Goal: Task Accomplishment & Management: Use online tool/utility

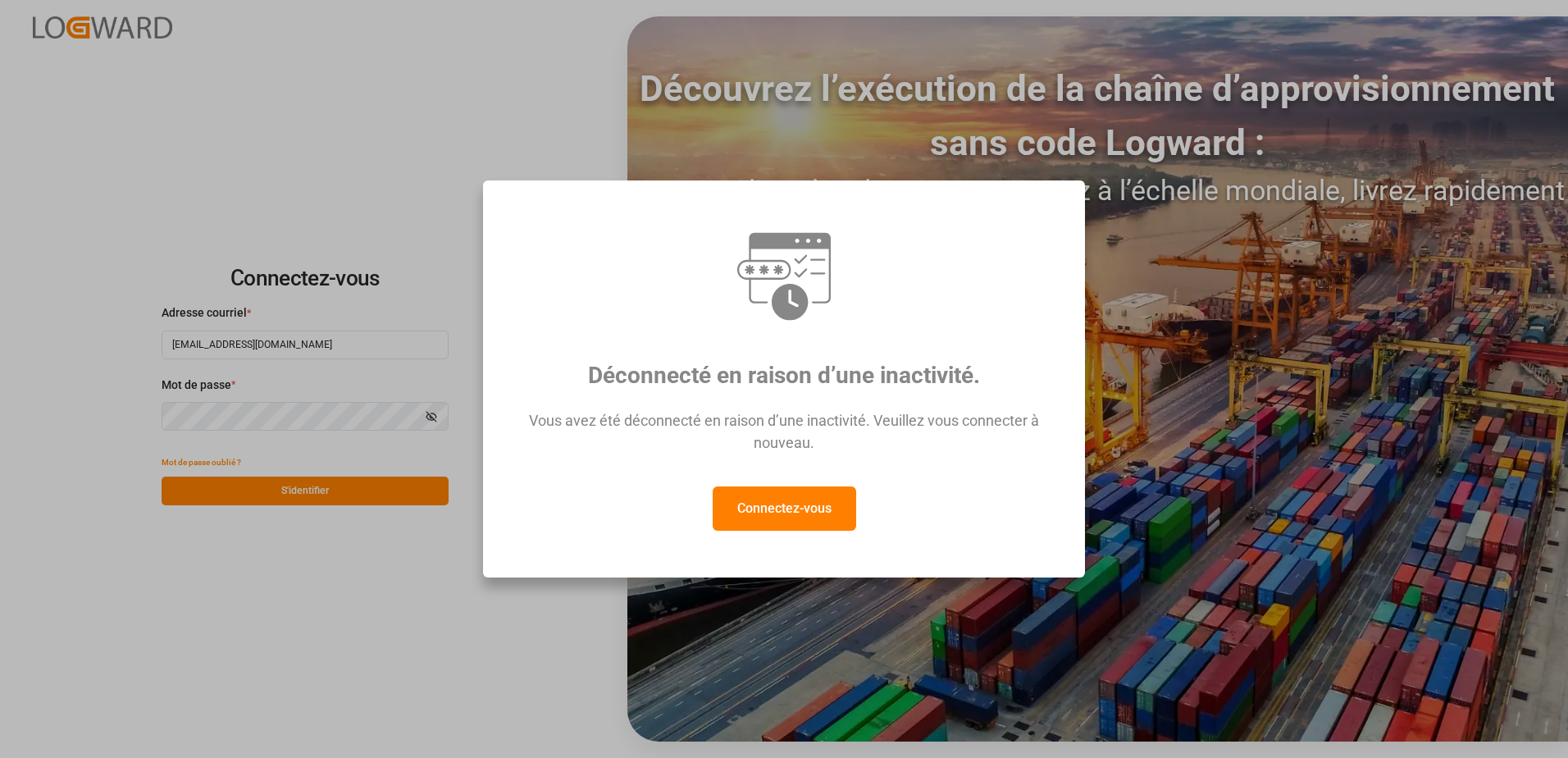
click at [802, 505] on button "Connectez-vous" at bounding box center [784, 507] width 143 height 44
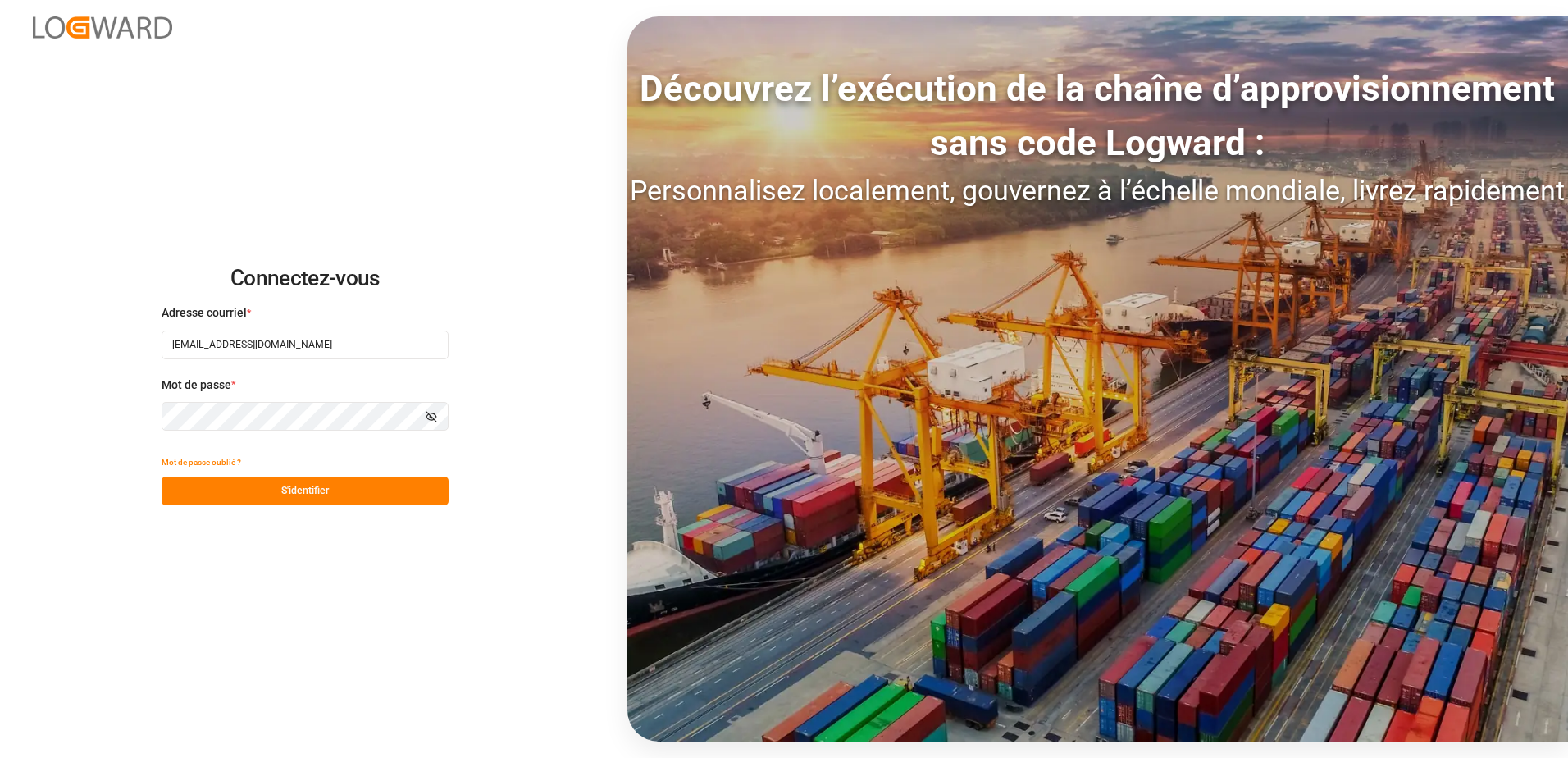
click at [399, 493] on button "S'identifier" at bounding box center [305, 490] width 287 height 29
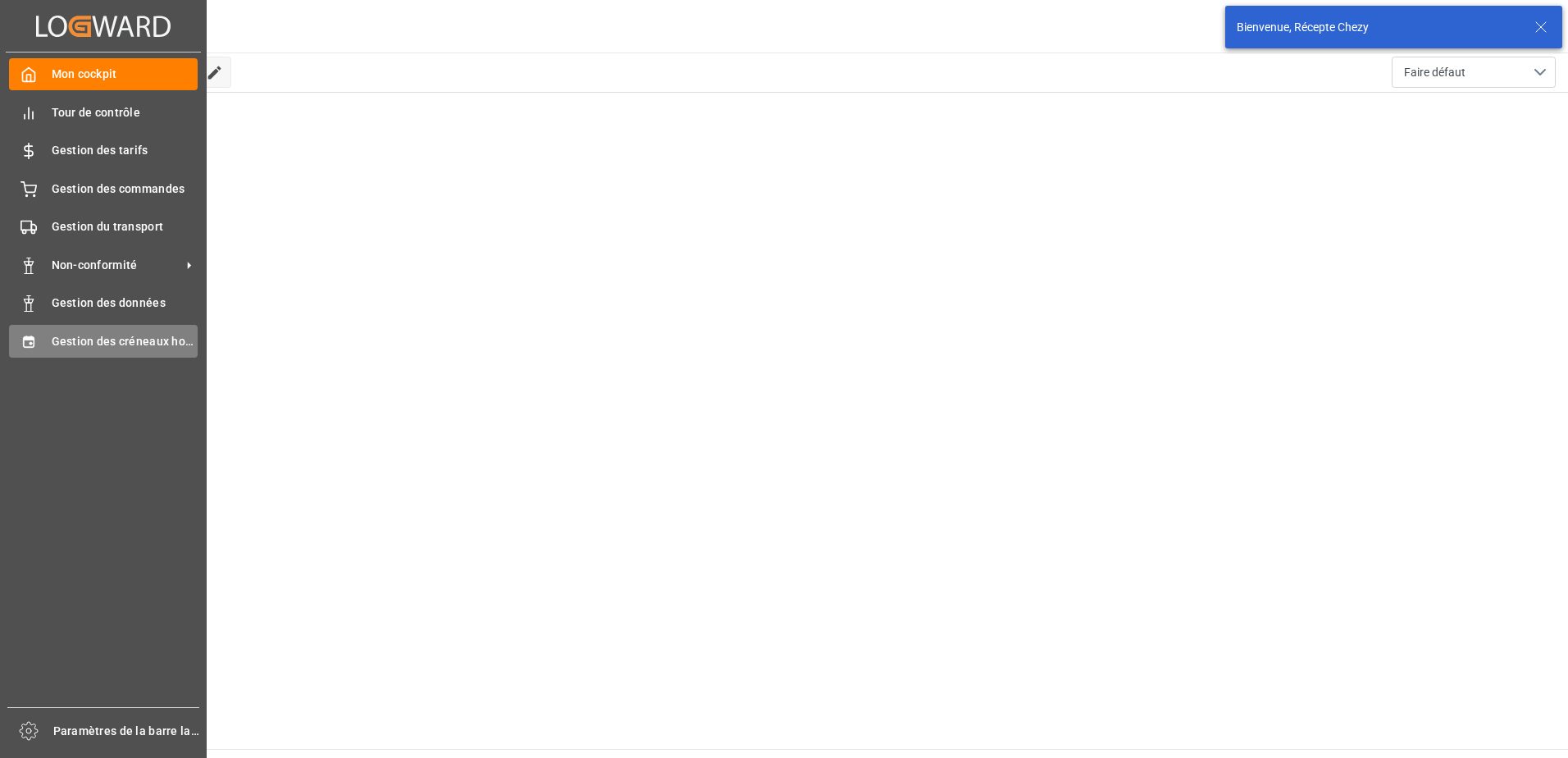
click at [46, 335] on div "Gestion des créneaux horaires Gestion des créneaux horaires" at bounding box center [103, 341] width 189 height 32
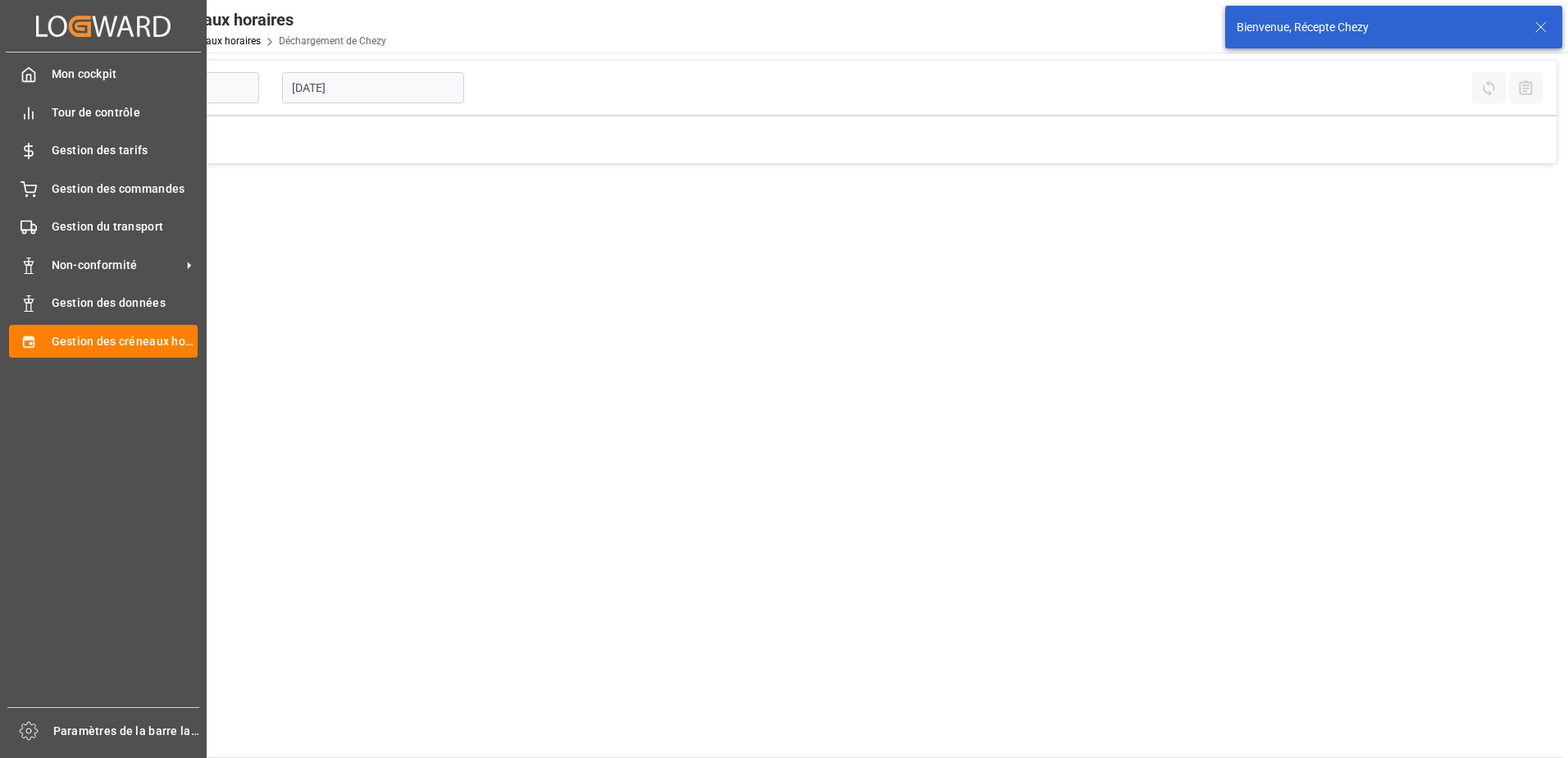
type input "Chezy Unloading"
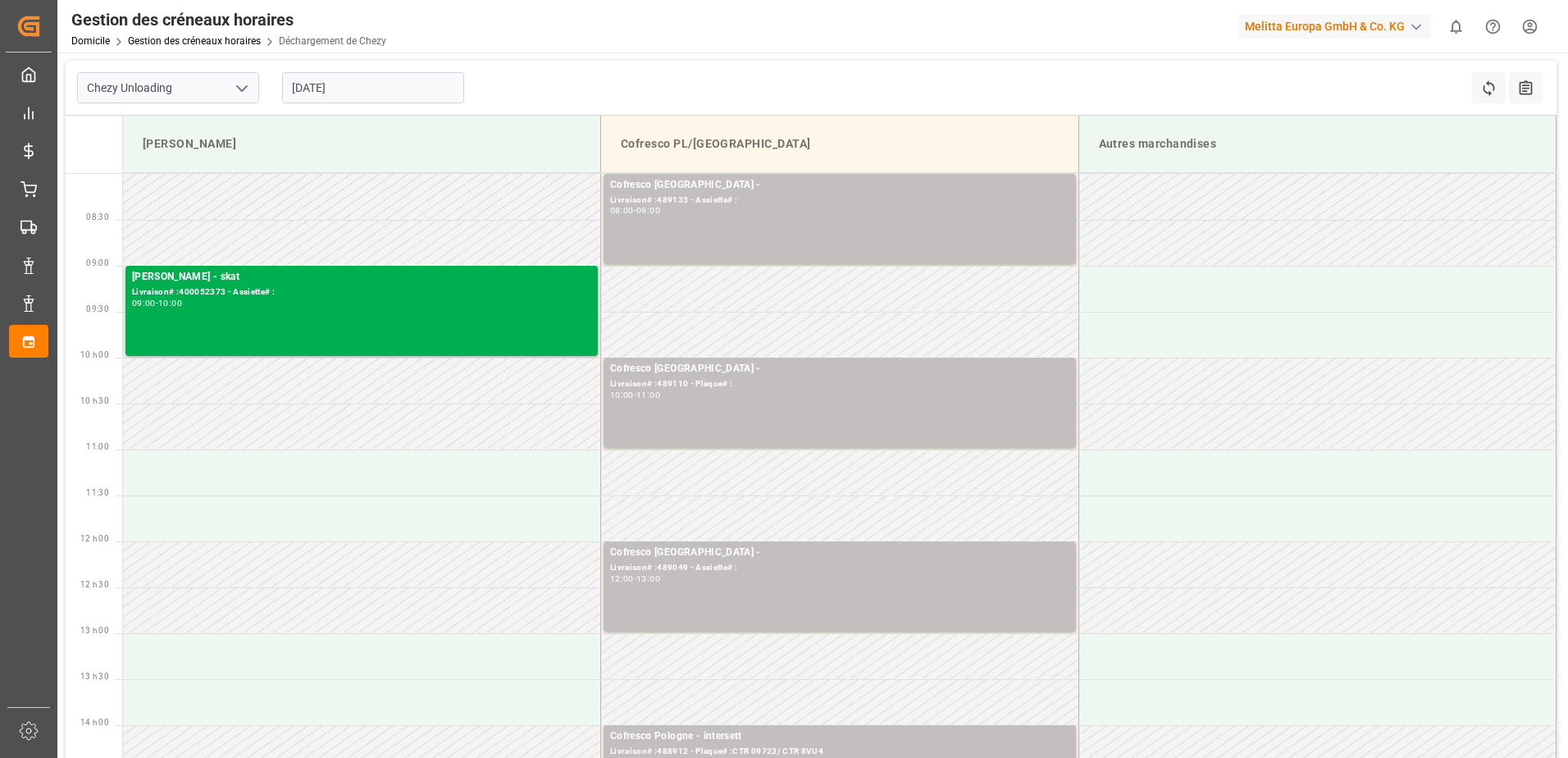
click at [365, 93] on input "[DATE]" at bounding box center [372, 88] width 182 height 31
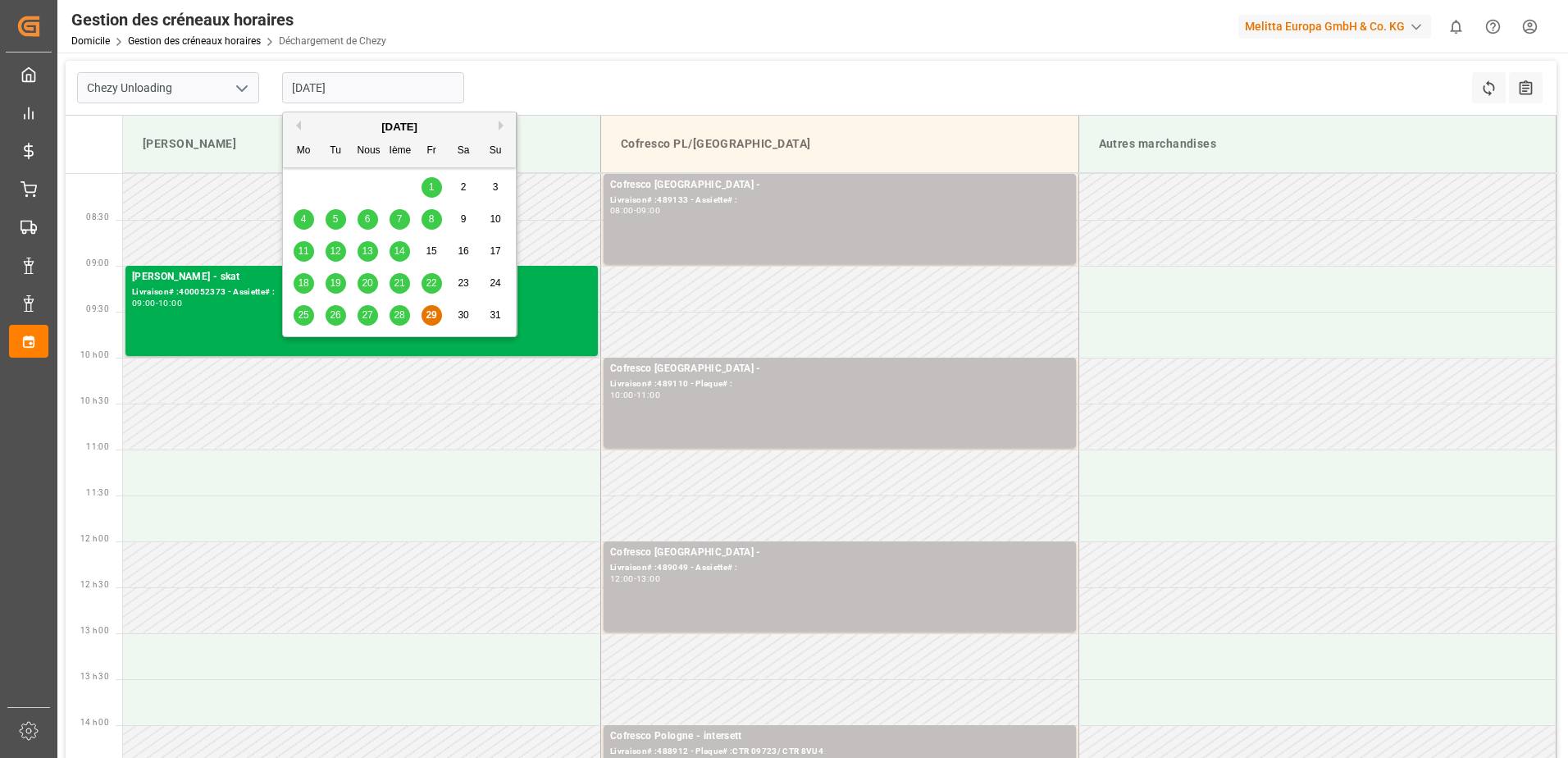
click at [399, 319] on span "28" at bounding box center [399, 314] width 11 height 12
type input "[DATE]"
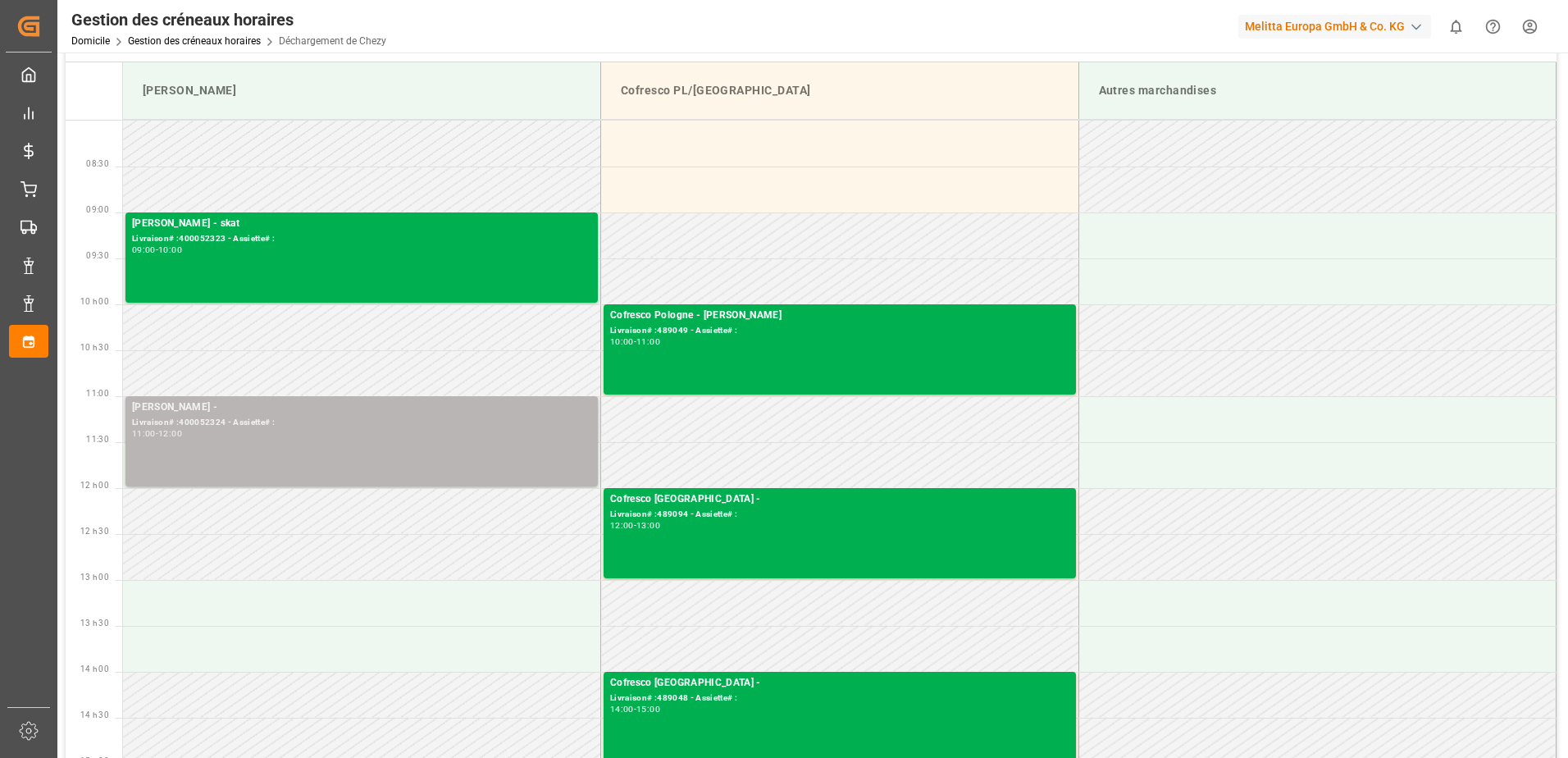
scroll to position [82, 0]
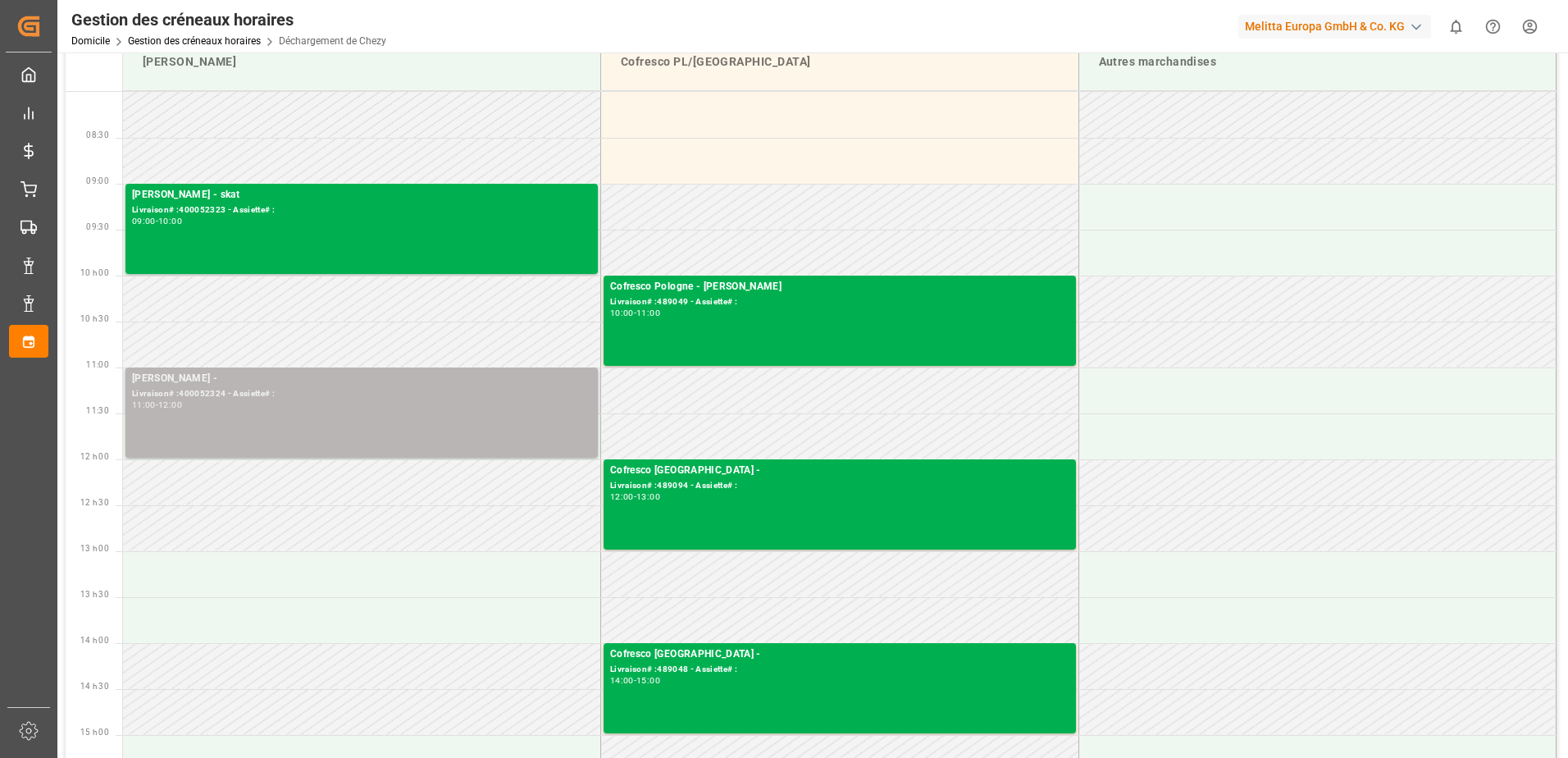
click at [397, 415] on div "[PERSON_NAME] - Livraison# :400052324 - Assiette# : 11:00 - 12:00" at bounding box center [362, 412] width 459 height 83
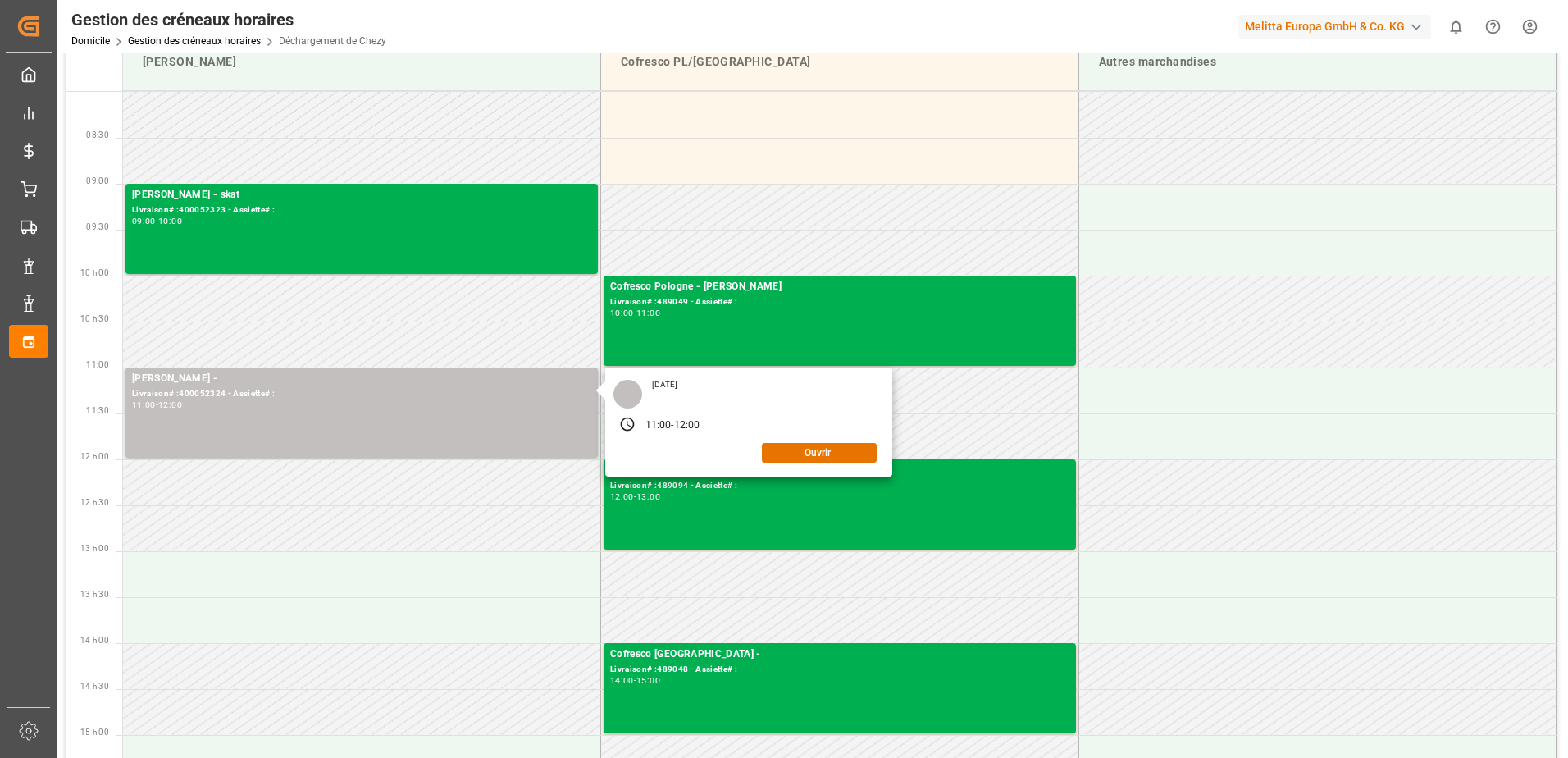
click at [788, 463] on div "[DATE] 11:00 - 12:00 Ouvrir" at bounding box center [748, 422] width 287 height 109
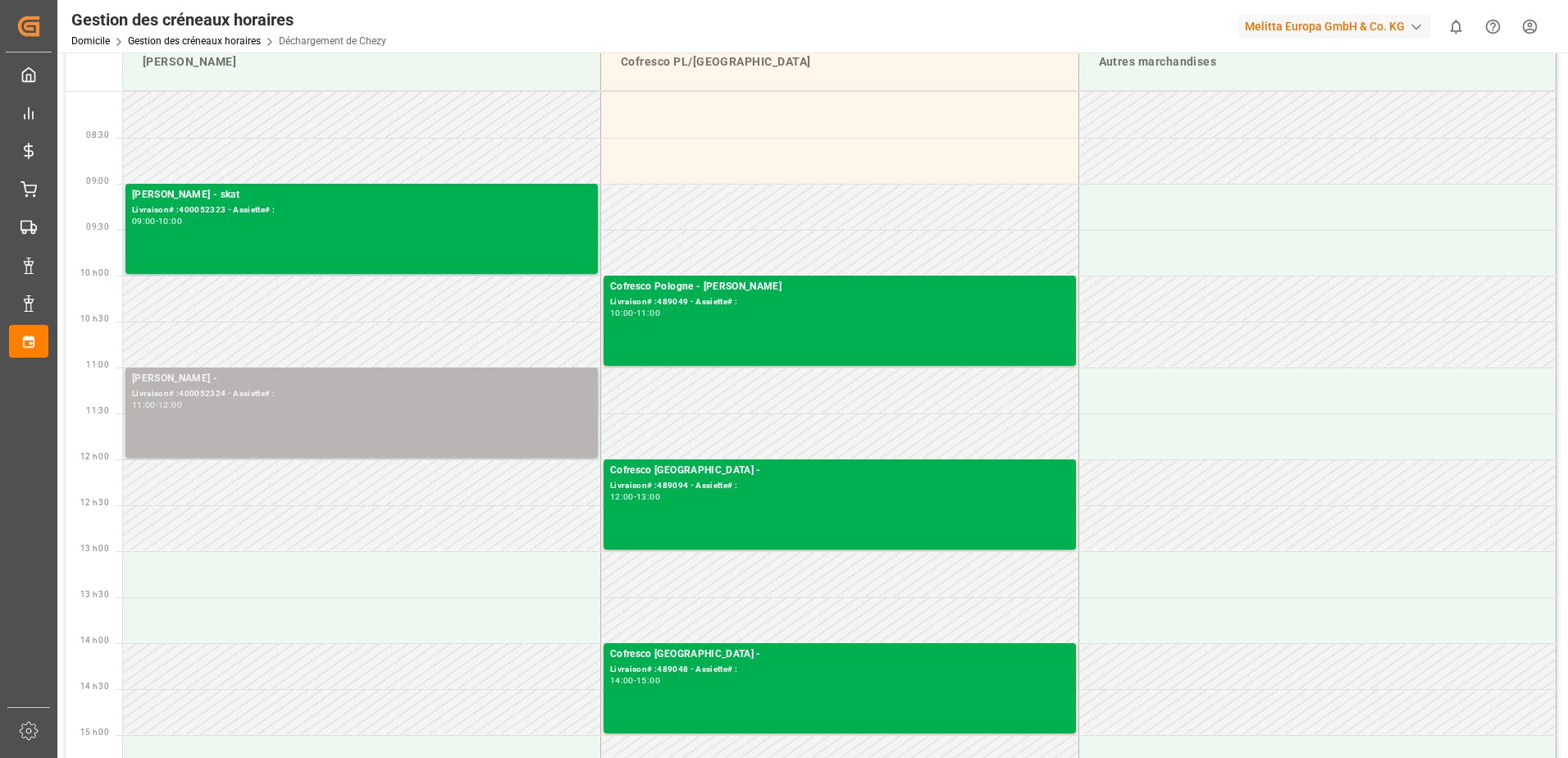
click at [378, 422] on div "[PERSON_NAME] - Livraison# :400052324 - Assiette# : 11:00 - 12:00" at bounding box center [362, 412] width 459 height 83
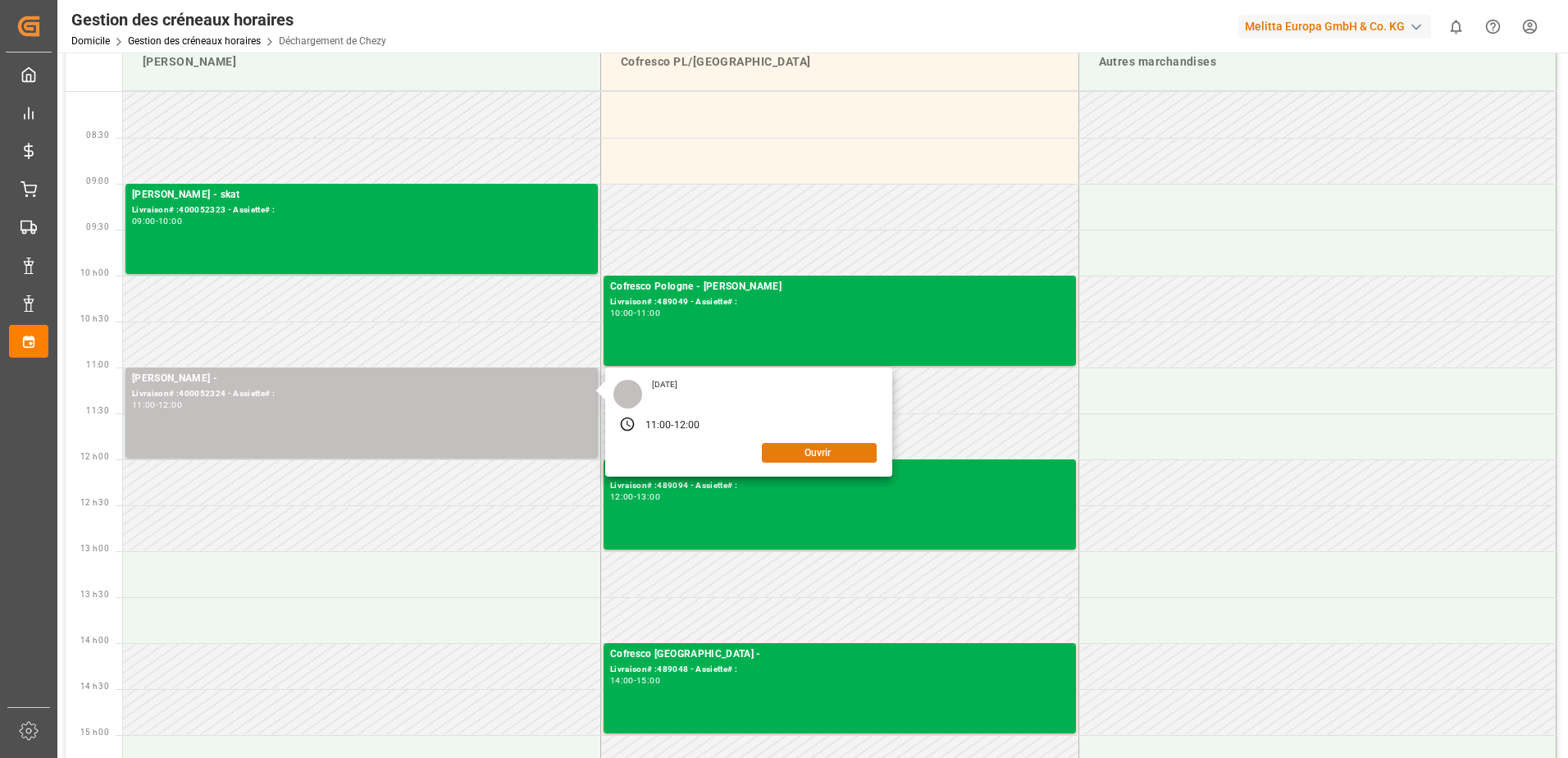
click at [806, 452] on button "Ouvrir" at bounding box center [819, 453] width 115 height 20
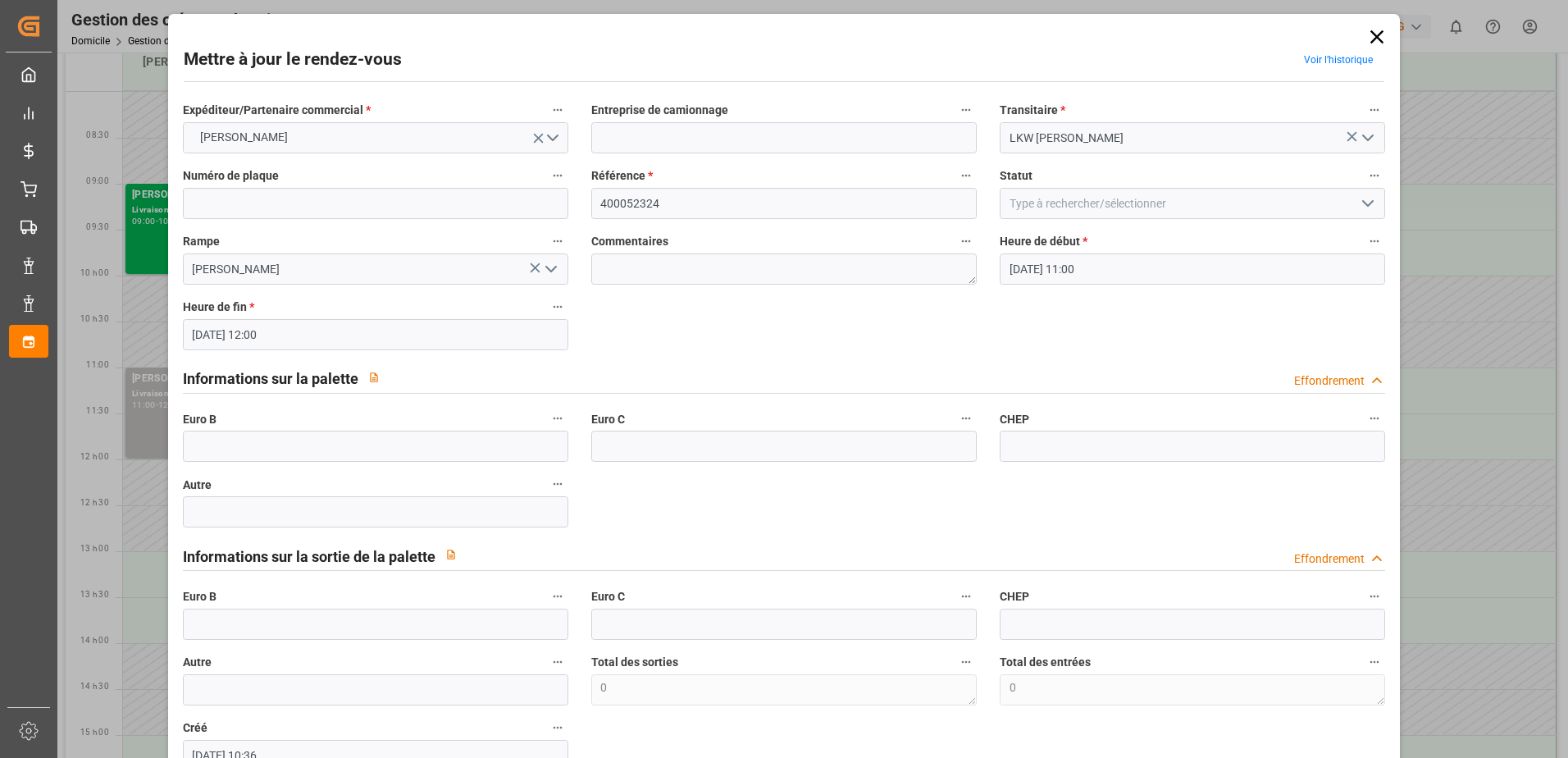
click at [1359, 210] on icon "Ouvrir le menu" at bounding box center [1368, 203] width 20 height 20
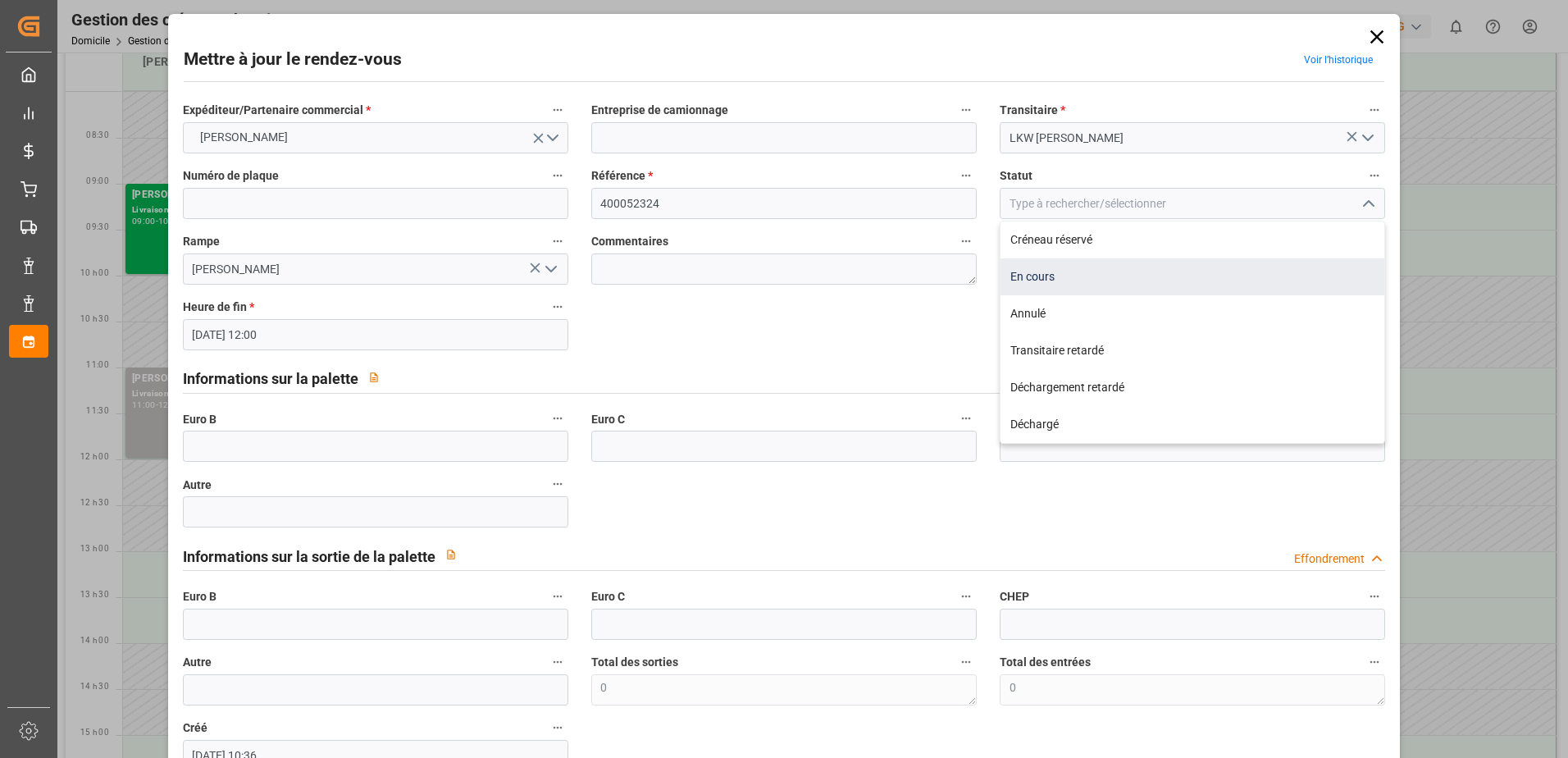
click at [1045, 274] on div "En cours" at bounding box center [1192, 277] width 384 height 37
type input "In Progress"
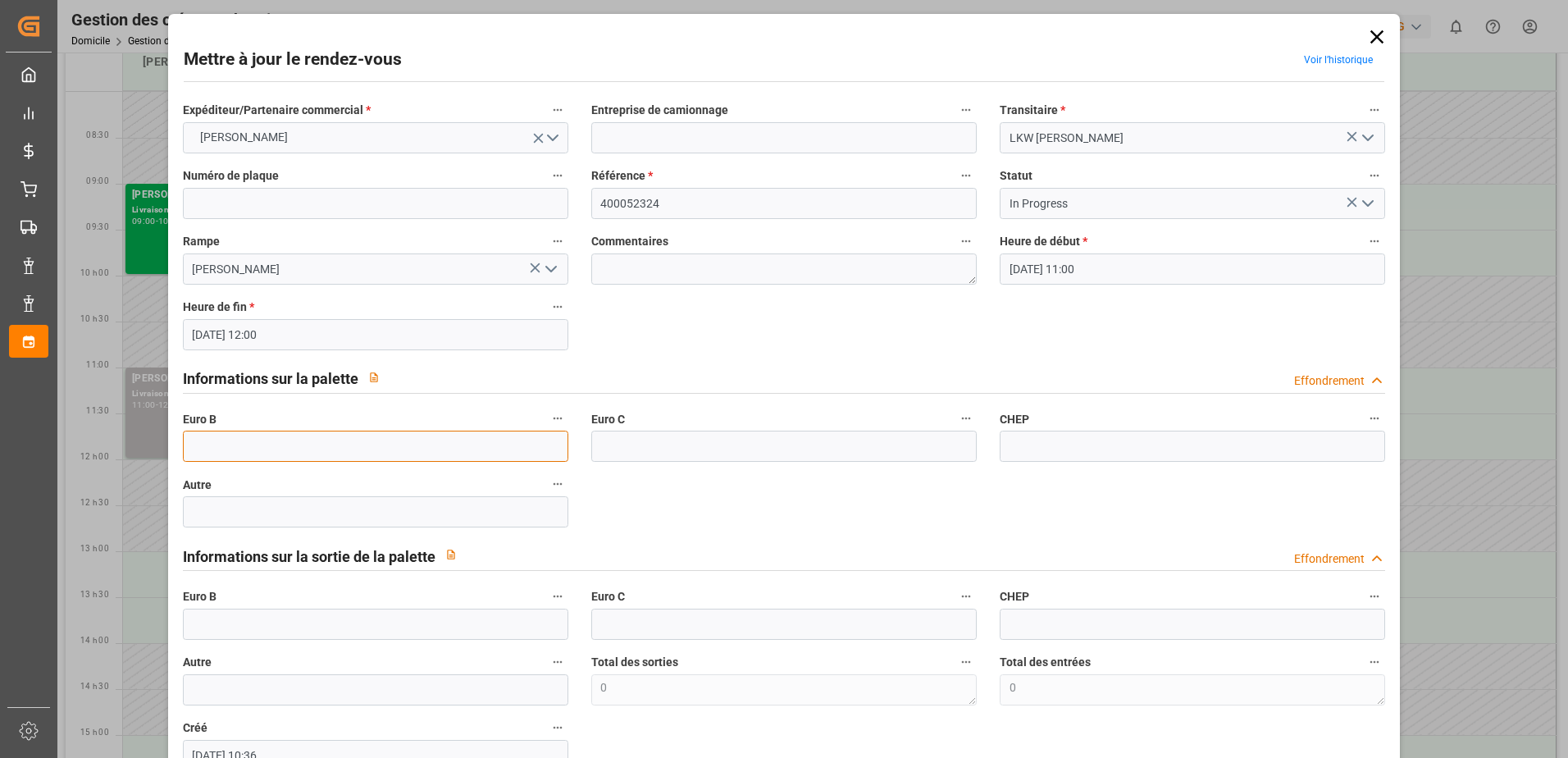
click at [257, 445] on input "text" at bounding box center [375, 446] width 386 height 31
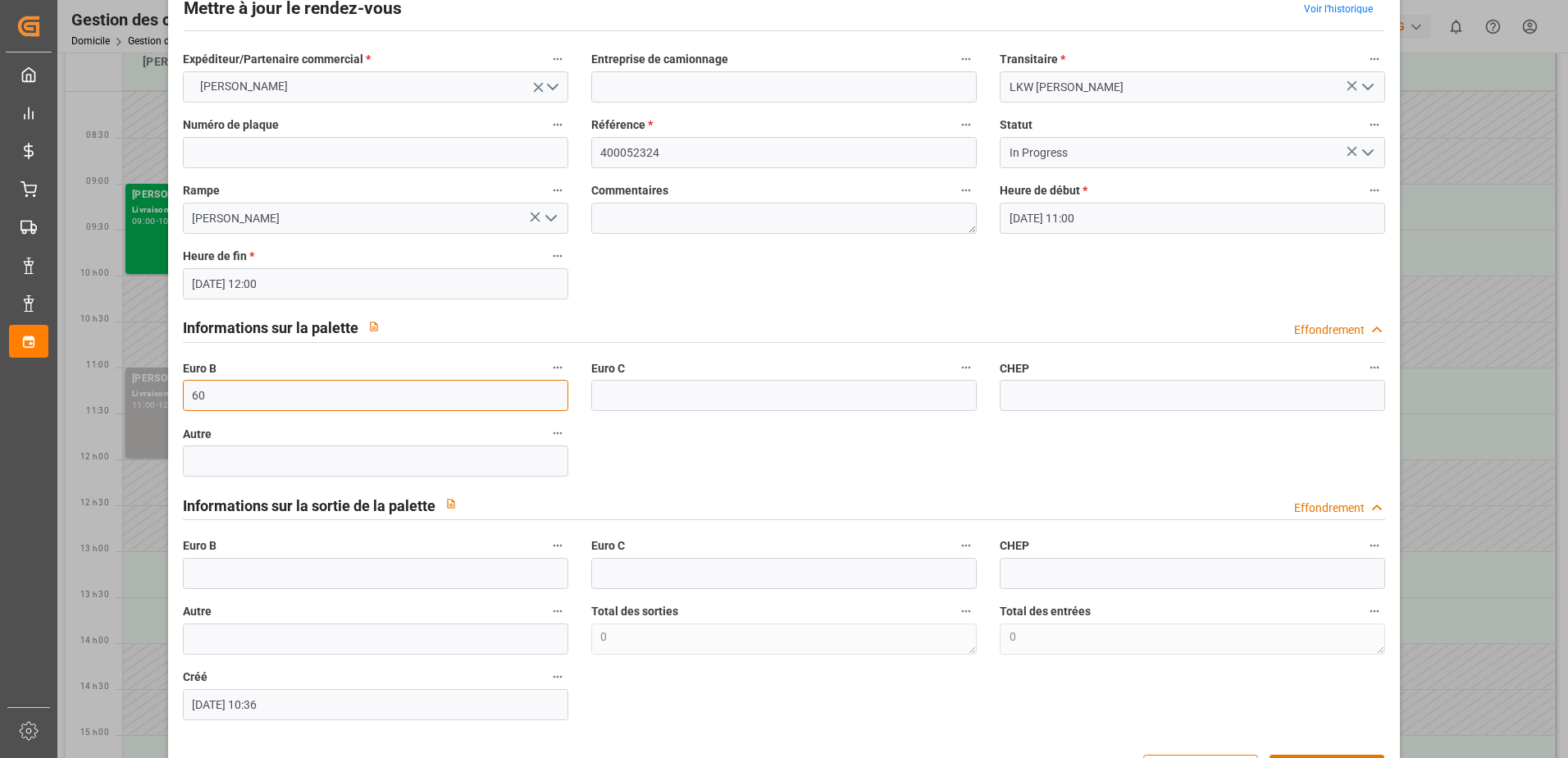
scroll to position [108, 0]
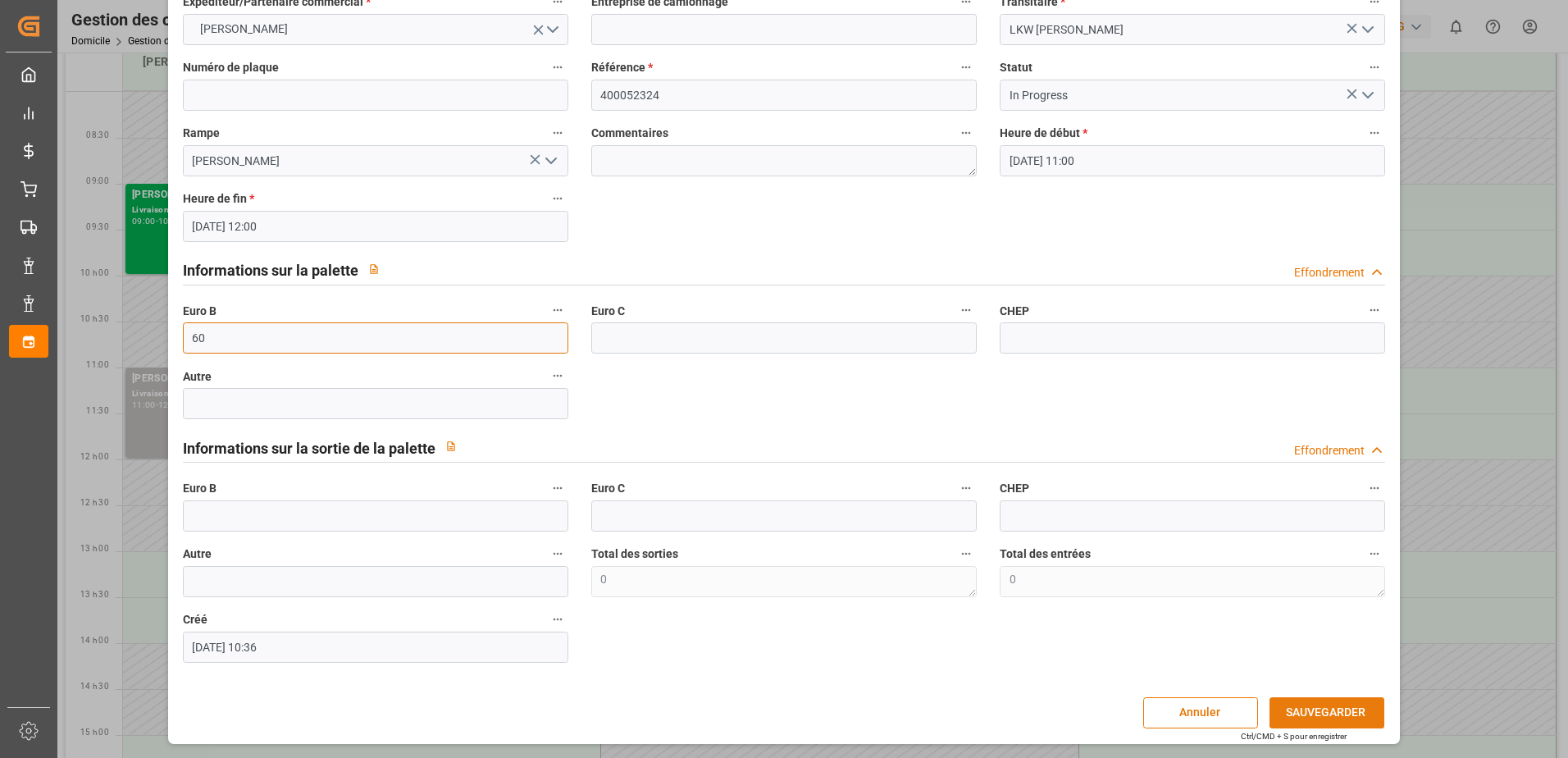
type input "60"
click at [1312, 708] on button "SAUVEGARDER" at bounding box center [1327, 712] width 115 height 31
